Goal: Task Accomplishment & Management: Use online tool/utility

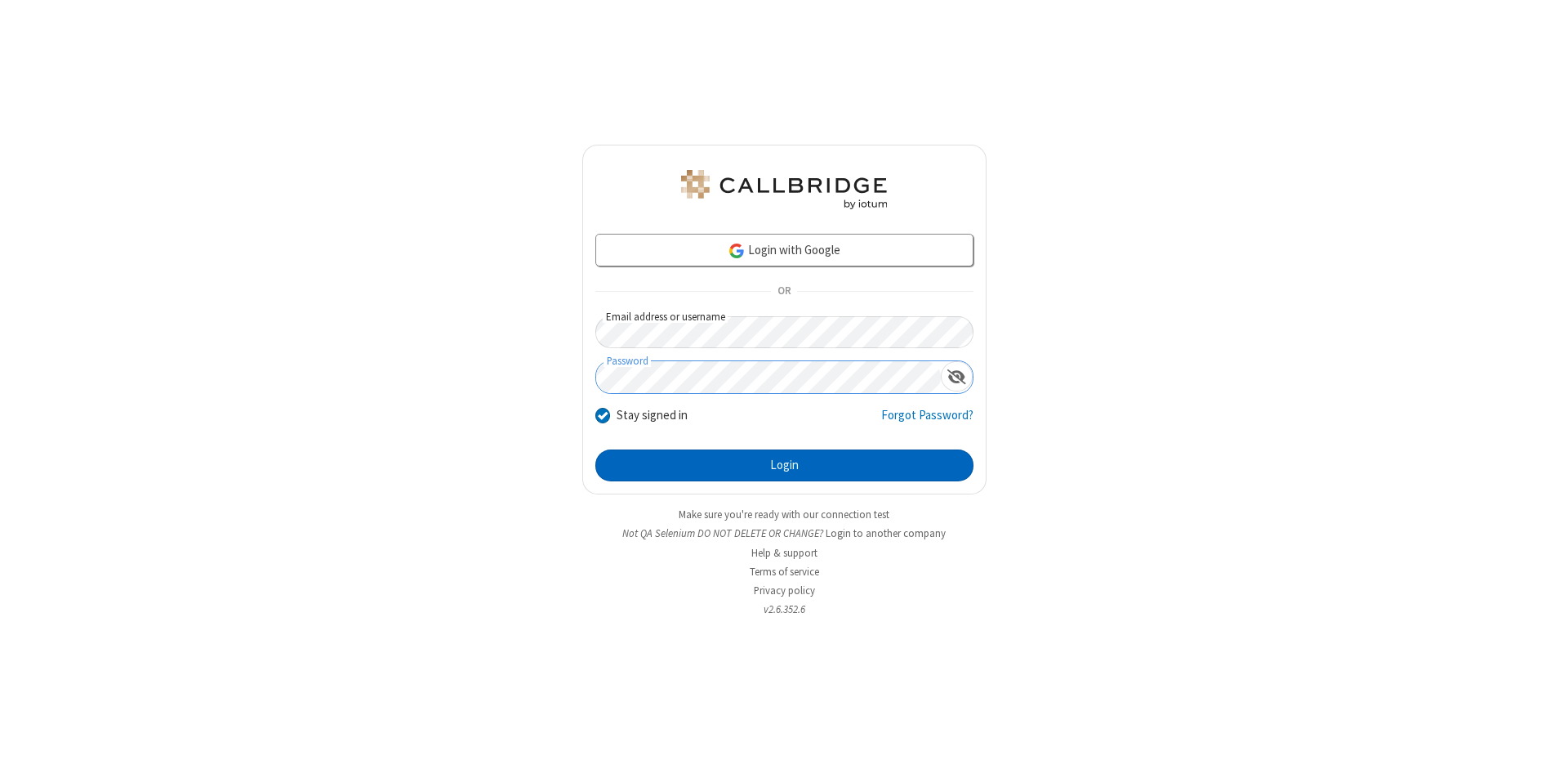
click at [784, 465] on button "Login" at bounding box center [785, 465] width 379 height 33
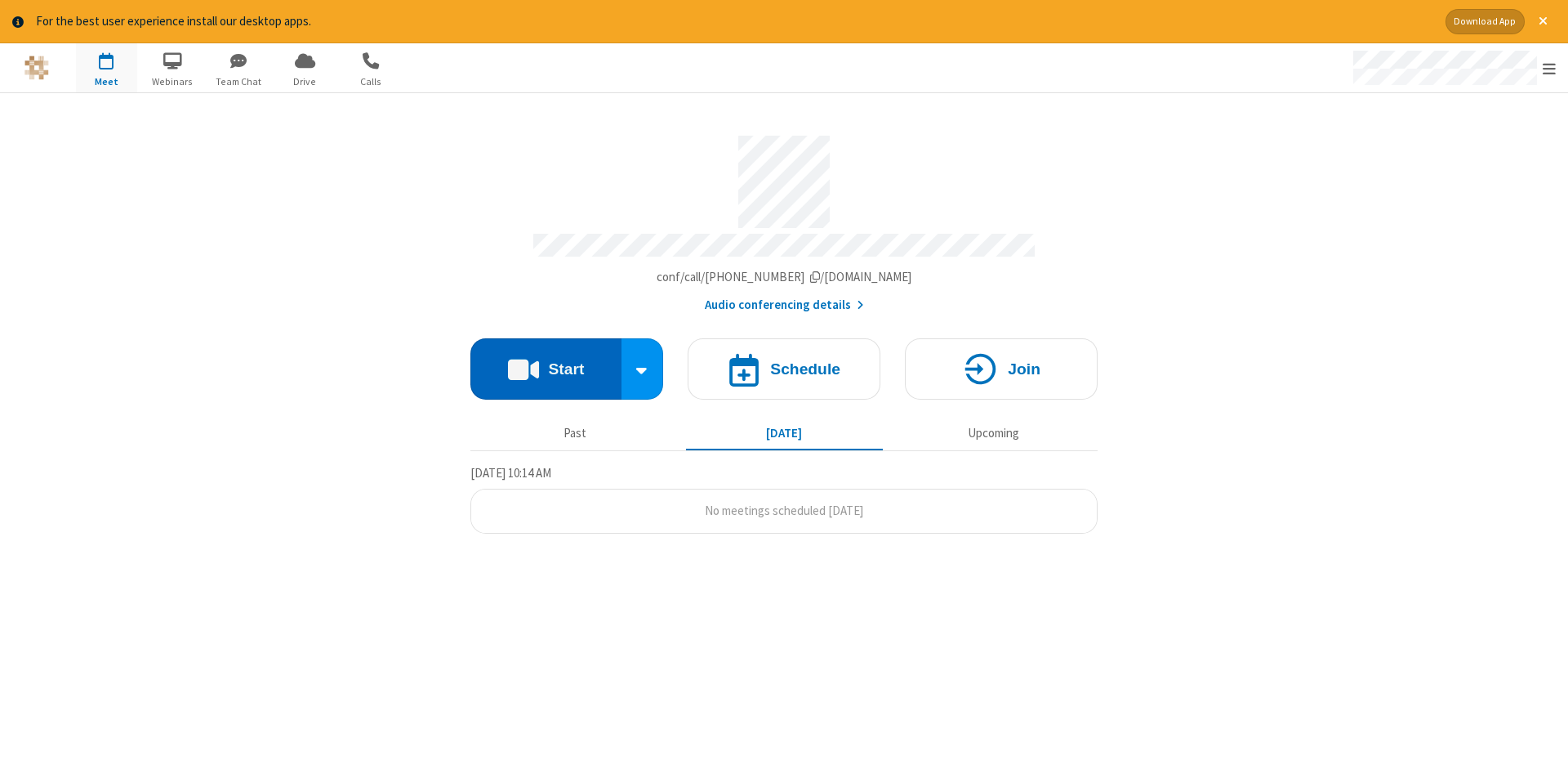
click at [546, 363] on button "Start" at bounding box center [546, 368] width 151 height 61
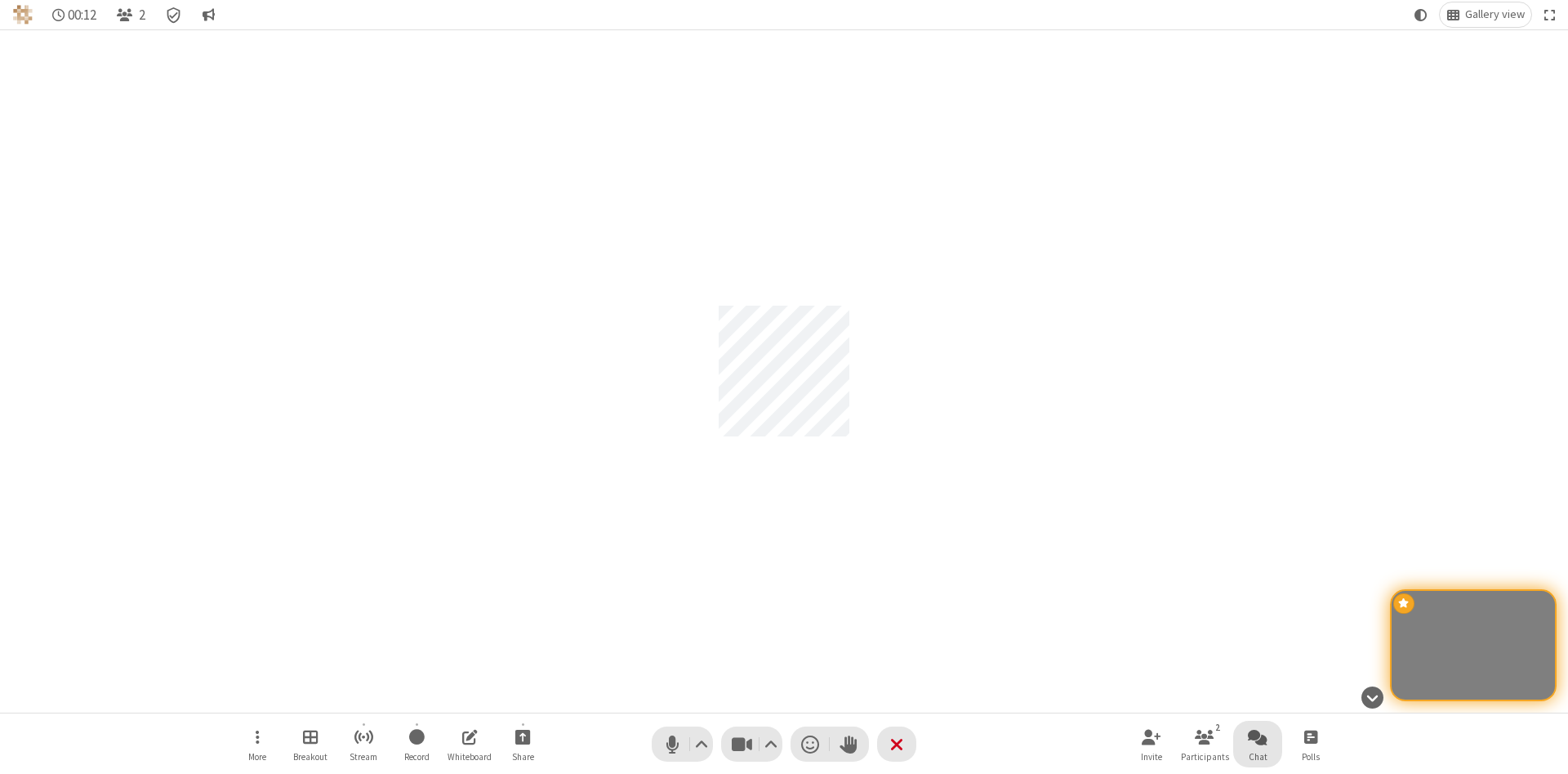
click at [1258, 736] on span "Open chat" at bounding box center [1258, 736] width 20 height 20
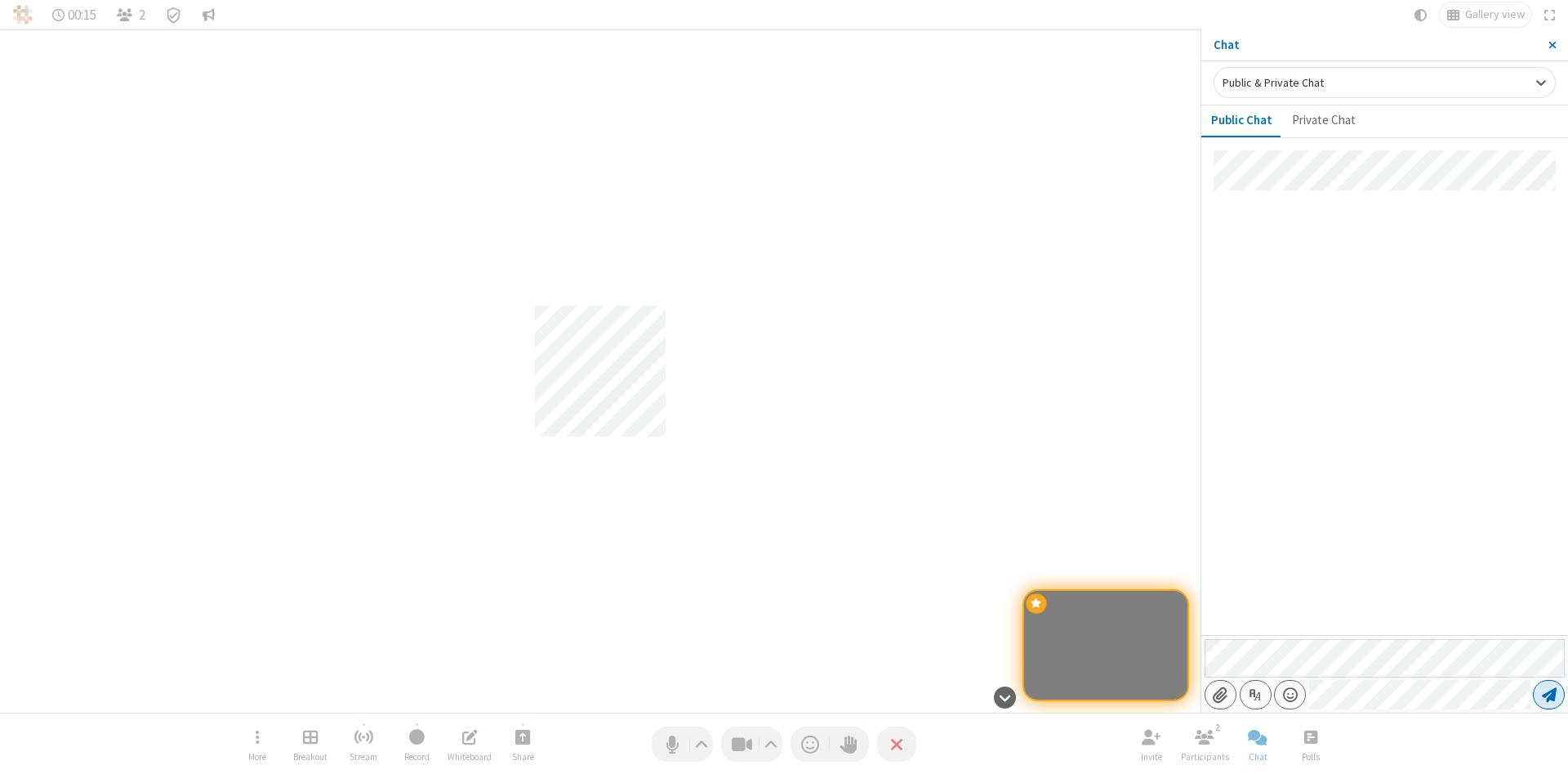
click at [1549, 694] on span "Send message" at bounding box center [1549, 694] width 15 height 16
